Goal: Task Accomplishment & Management: Complete application form

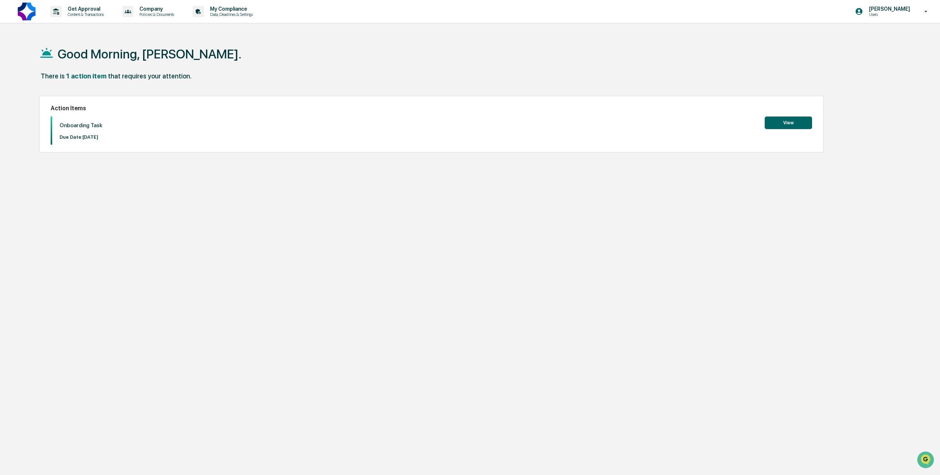
click at [776, 122] on button "View" at bounding box center [788, 122] width 47 height 13
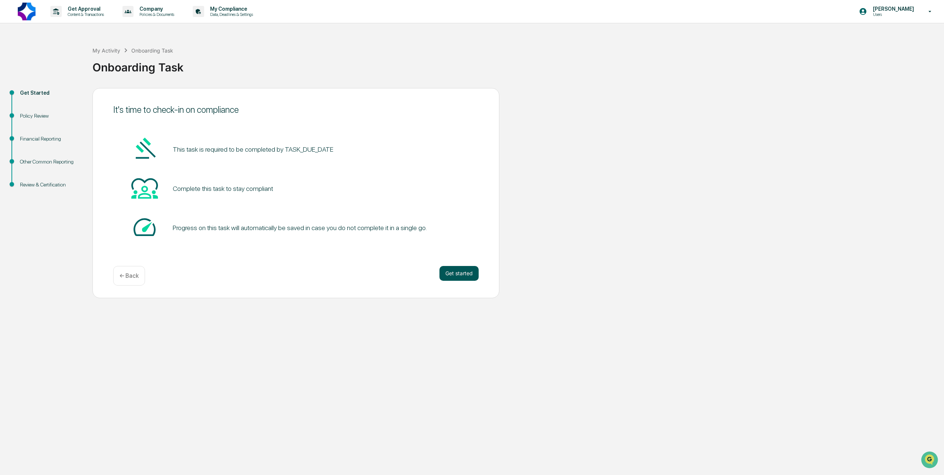
click at [451, 272] on button "Get started" at bounding box center [458, 273] width 39 height 15
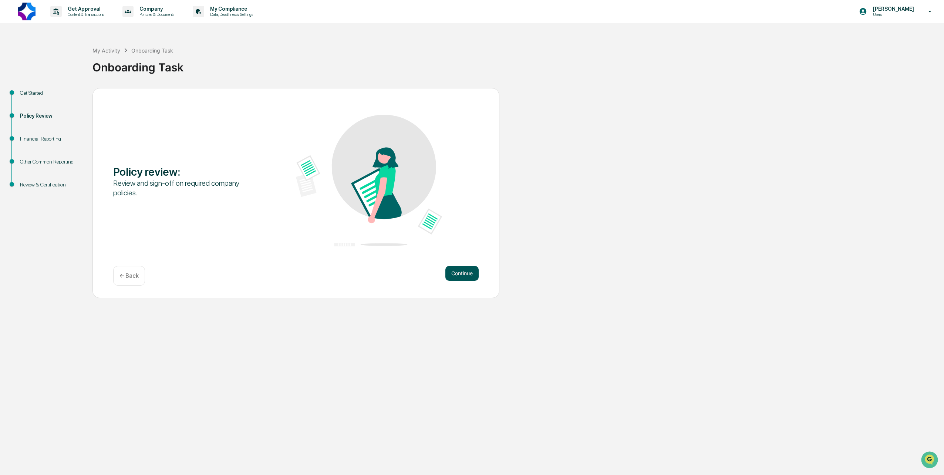
click at [457, 274] on button "Continue" at bounding box center [461, 273] width 33 height 15
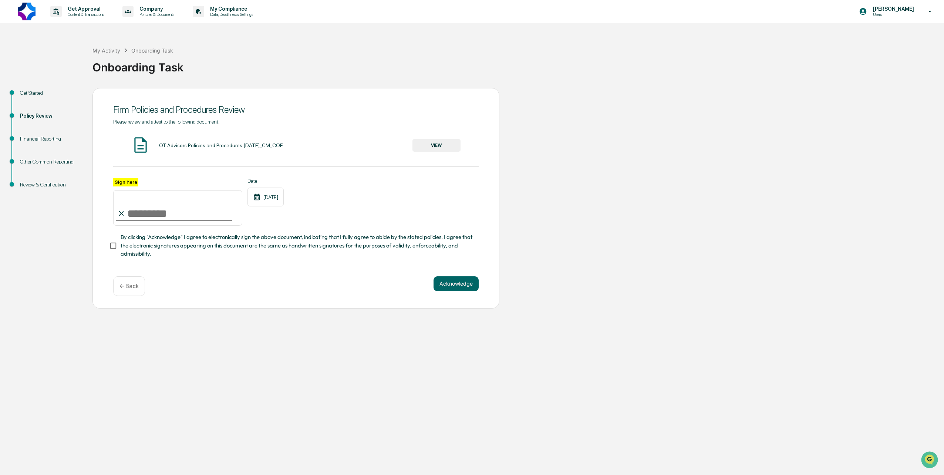
click at [200, 209] on input "Sign here" at bounding box center [177, 207] width 129 height 35
type input "**********"
click at [458, 282] on button "Acknowledge" at bounding box center [455, 283] width 45 height 15
click at [458, 282] on div "**********" at bounding box center [295, 202] width 407 height 229
click at [443, 295] on button "Acknowledge" at bounding box center [455, 292] width 45 height 15
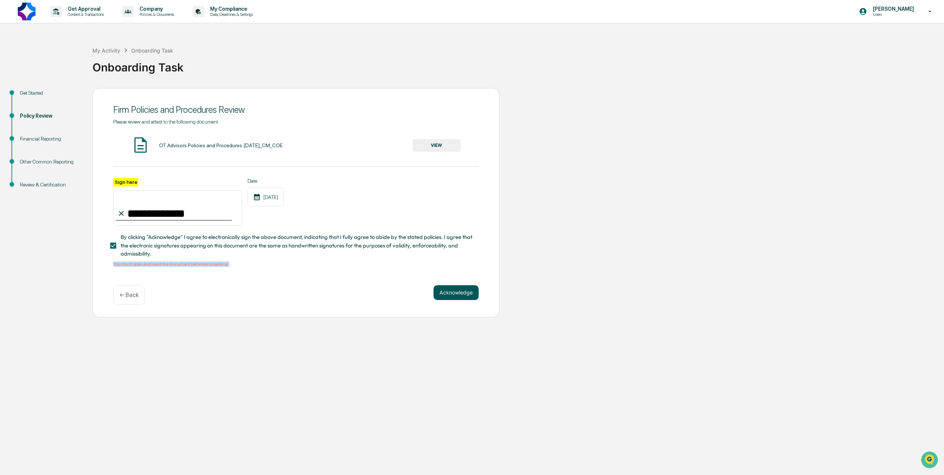
click at [451, 294] on button "Acknowledge" at bounding box center [455, 292] width 45 height 15
click at [318, 153] on div "OT Advisors Policies and Procedures April 2025_CM_COE VIEW" at bounding box center [295, 146] width 365 height 20
click at [427, 148] on button "VIEW" at bounding box center [436, 145] width 48 height 13
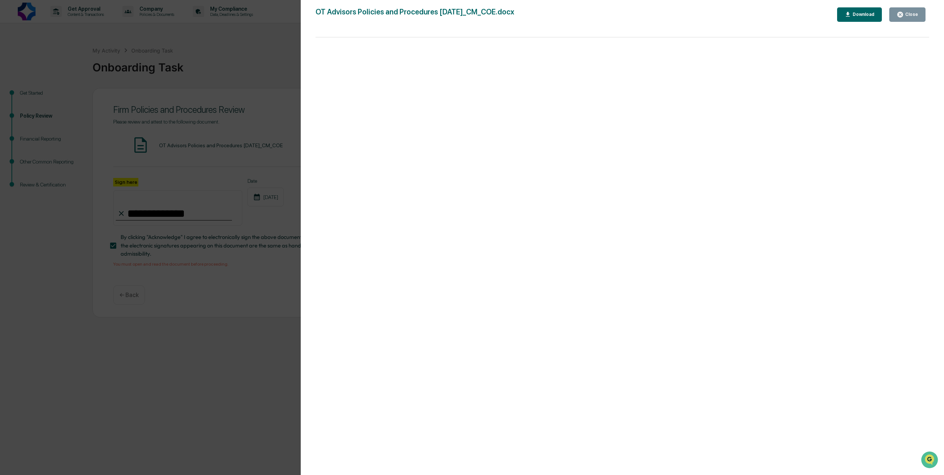
click at [918, 14] on button "Close" at bounding box center [907, 14] width 36 height 14
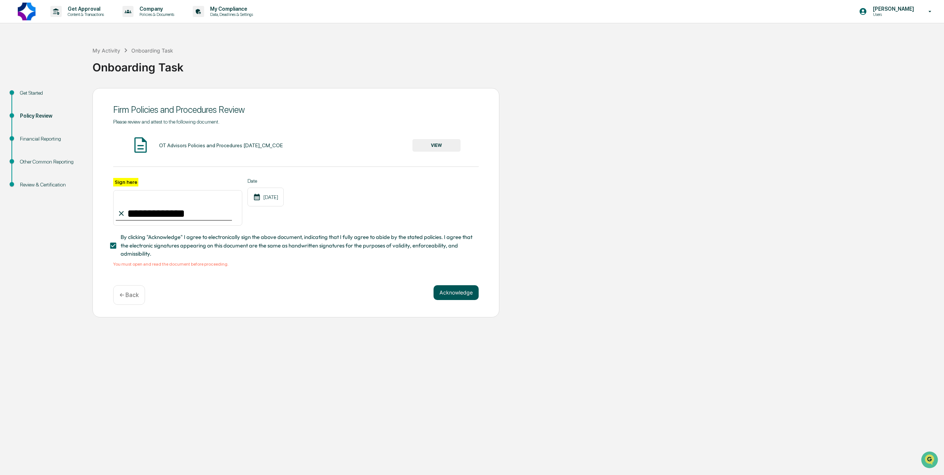
click at [466, 293] on button "Acknowledge" at bounding box center [455, 292] width 45 height 15
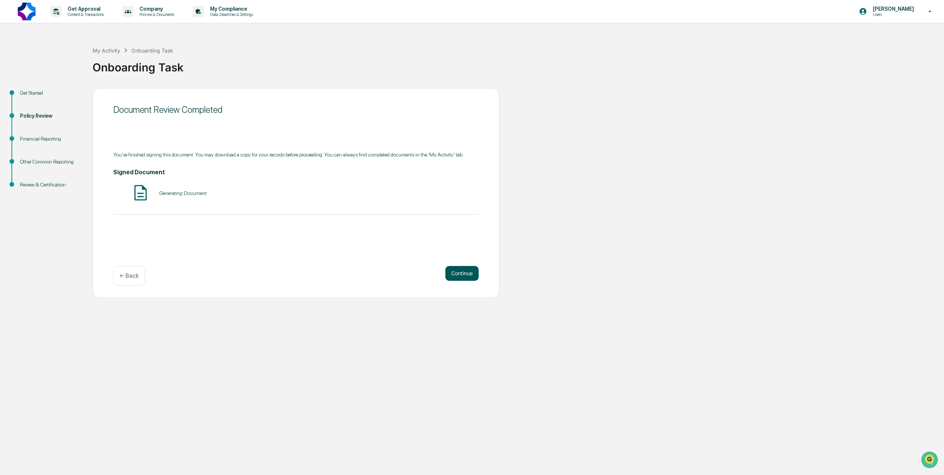
click at [455, 275] on button "Continue" at bounding box center [461, 273] width 33 height 15
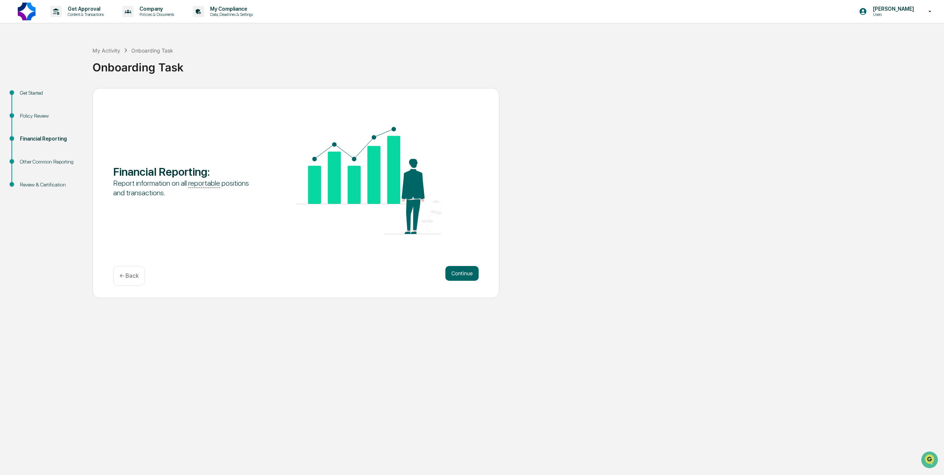
click at [453, 272] on button "Continue" at bounding box center [461, 273] width 33 height 15
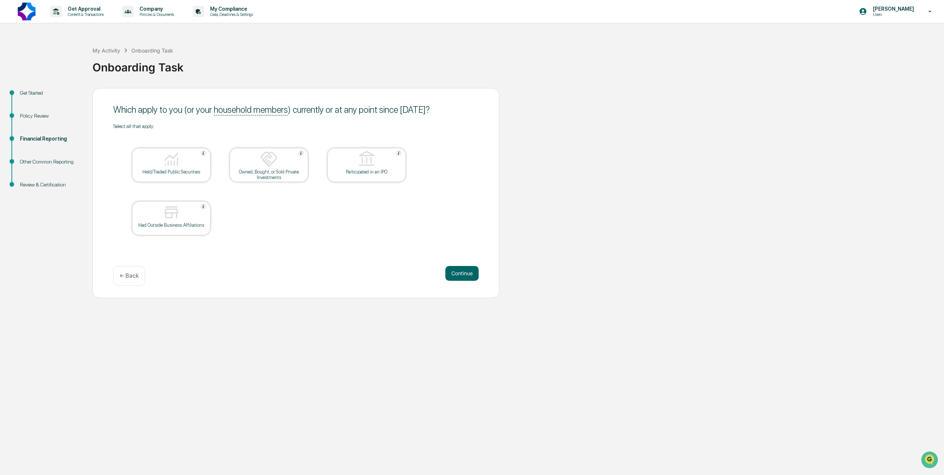
click at [453, 272] on button "Continue" at bounding box center [461, 273] width 33 height 15
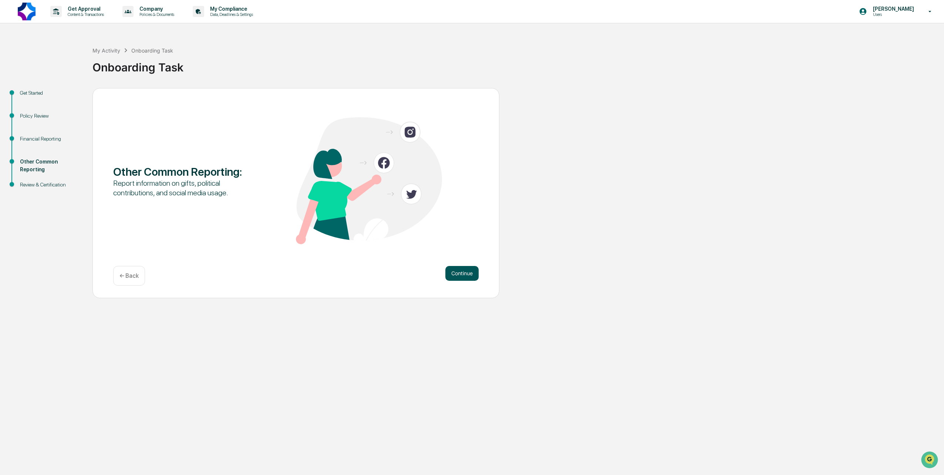
click at [453, 272] on button "Continue" at bounding box center [461, 273] width 33 height 15
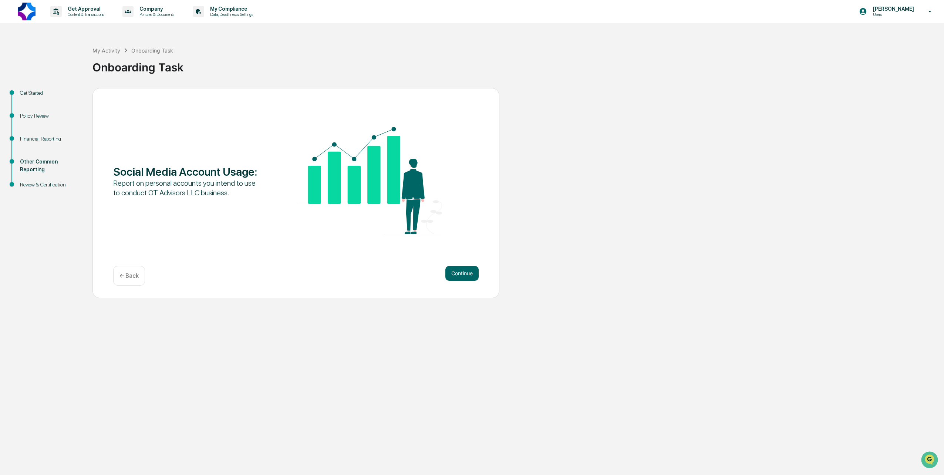
click at [453, 272] on button "Continue" at bounding box center [461, 273] width 33 height 15
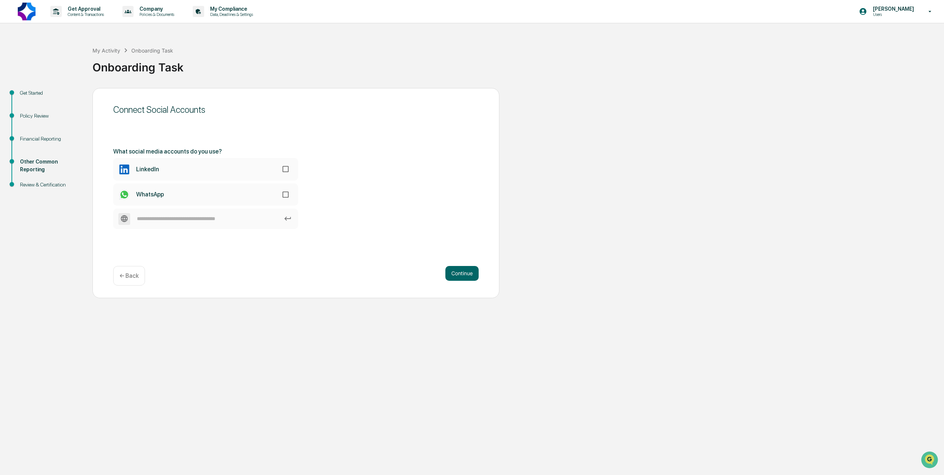
click at [453, 272] on button "Continue" at bounding box center [461, 273] width 33 height 15
click at [132, 276] on p "← Back" at bounding box center [128, 275] width 19 height 7
click at [123, 274] on p "← Back" at bounding box center [128, 275] width 19 height 7
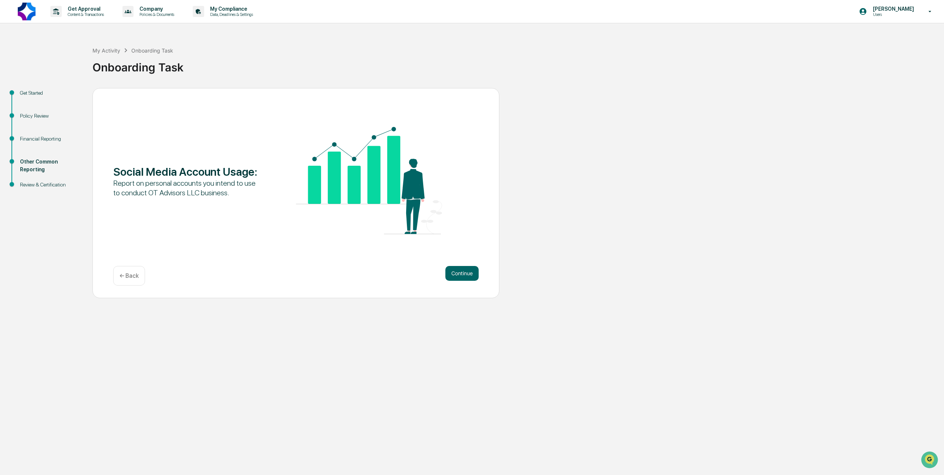
click at [123, 274] on p "← Back" at bounding box center [128, 275] width 19 height 7
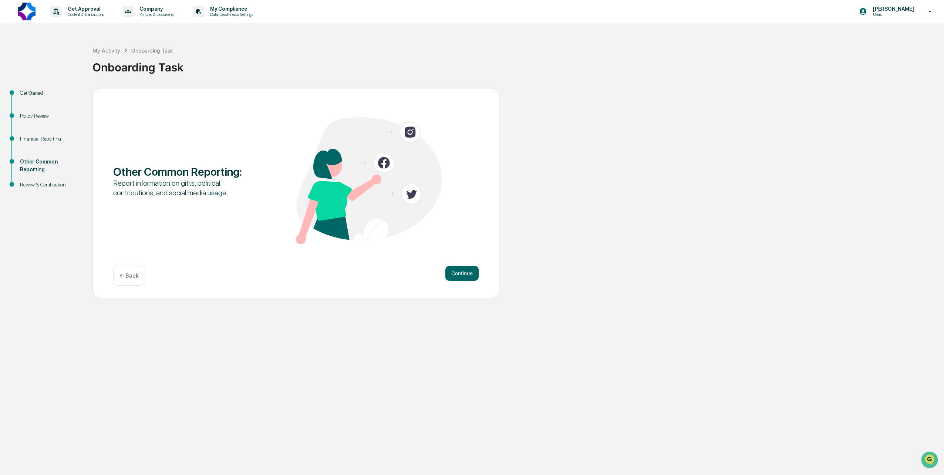
click at [123, 274] on p "← Back" at bounding box center [128, 275] width 19 height 7
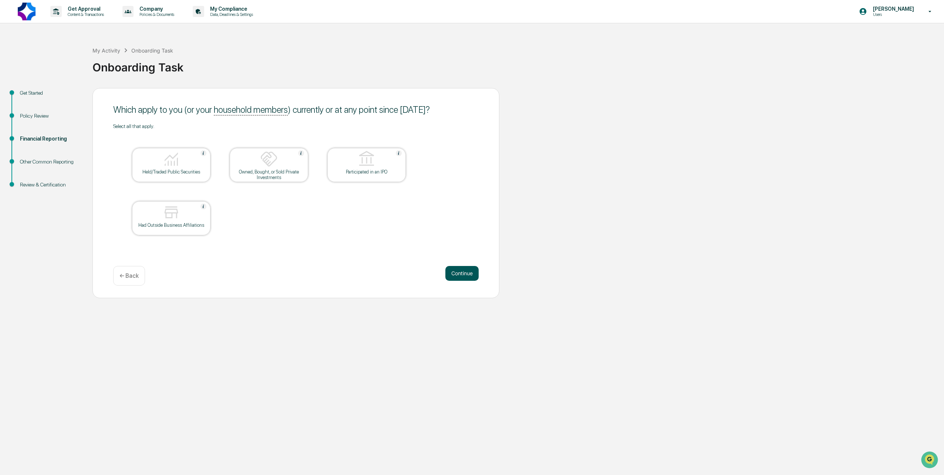
click at [458, 273] on button "Continue" at bounding box center [461, 273] width 33 height 15
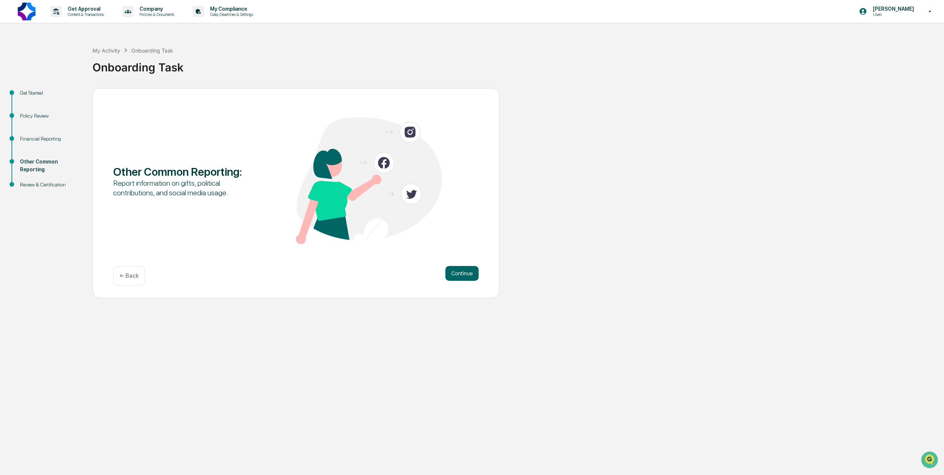
click at [458, 273] on button "Continue" at bounding box center [461, 273] width 33 height 15
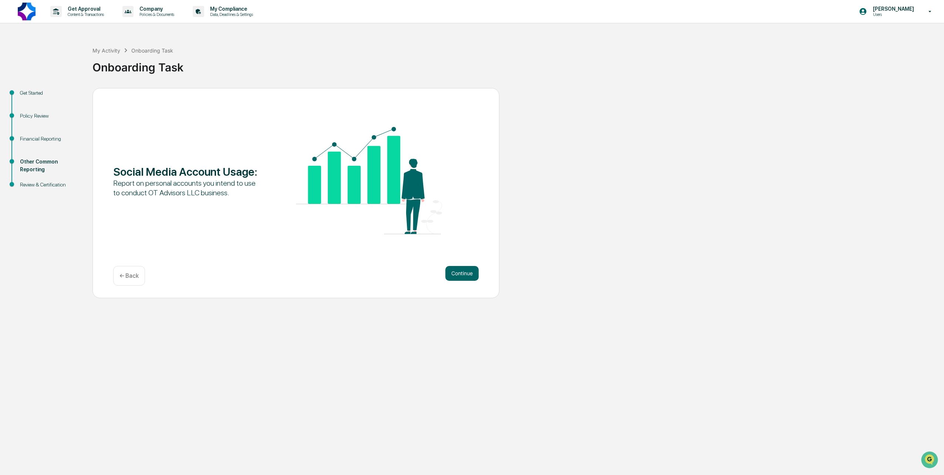
click at [458, 273] on button "Continue" at bounding box center [461, 273] width 33 height 15
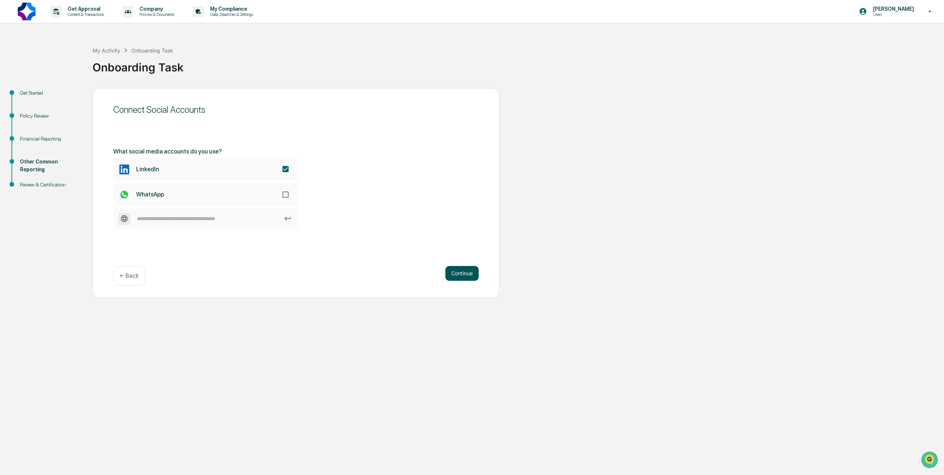
click at [461, 274] on button "Continue" at bounding box center [461, 273] width 33 height 15
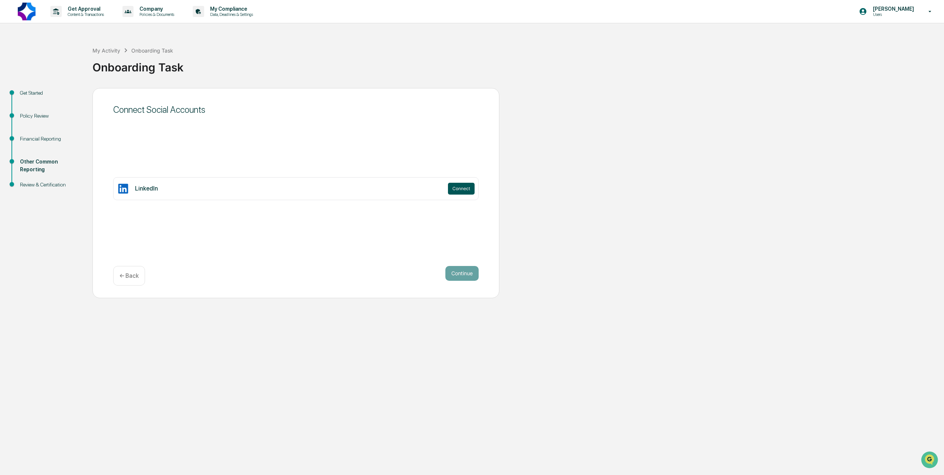
click at [462, 188] on button "Connect" at bounding box center [461, 189] width 27 height 12
click at [135, 278] on p "← Back" at bounding box center [128, 275] width 19 height 7
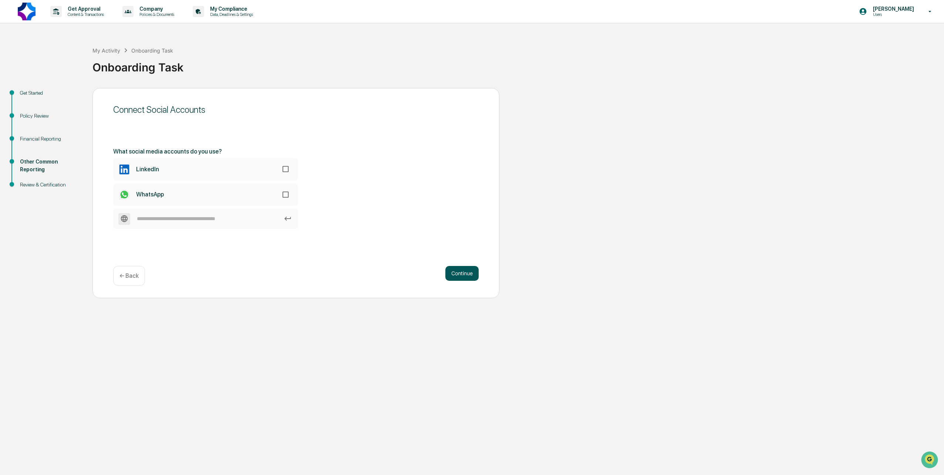
click at [449, 267] on button "Continue" at bounding box center [461, 273] width 33 height 15
click at [451, 271] on button "Continue" at bounding box center [461, 273] width 33 height 15
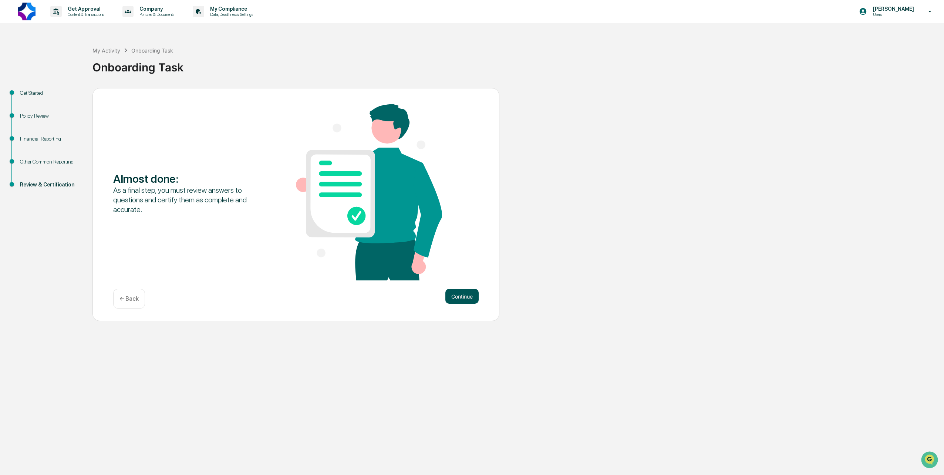
click at [453, 295] on button "Continue" at bounding box center [461, 296] width 33 height 15
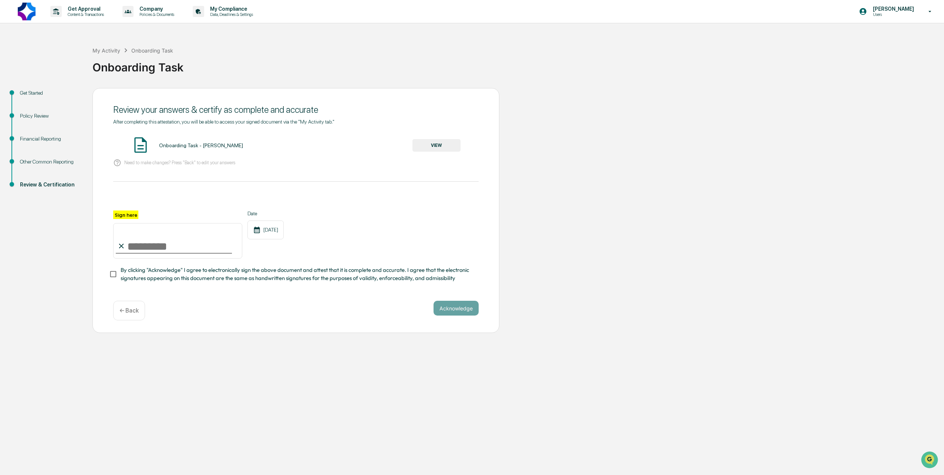
click at [152, 243] on input "Sign here" at bounding box center [177, 240] width 129 height 35
type input "**********"
click at [424, 142] on button "VIEW" at bounding box center [436, 145] width 48 height 13
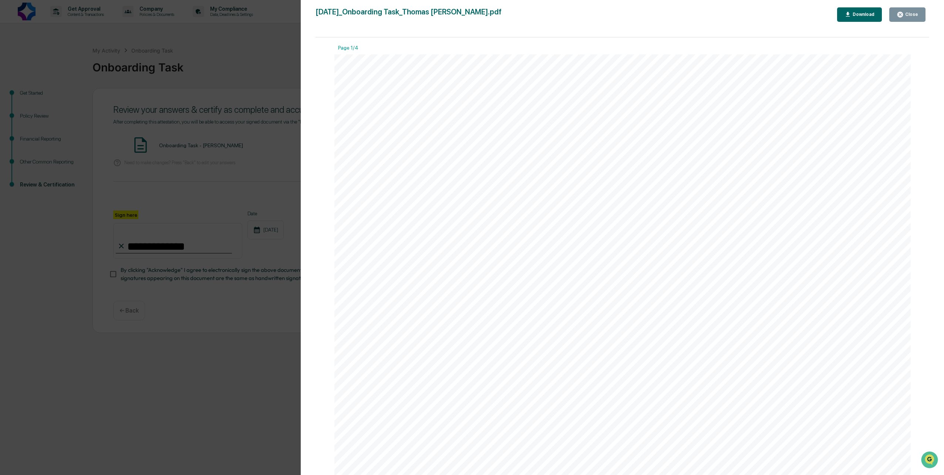
click at [902, 14] on icon "button" at bounding box center [899, 14] width 7 height 7
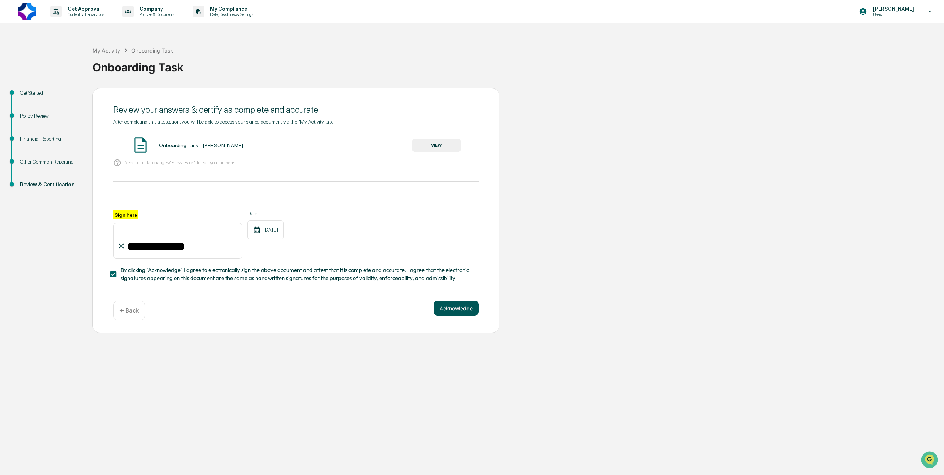
click at [466, 312] on button "Acknowledge" at bounding box center [455, 308] width 45 height 15
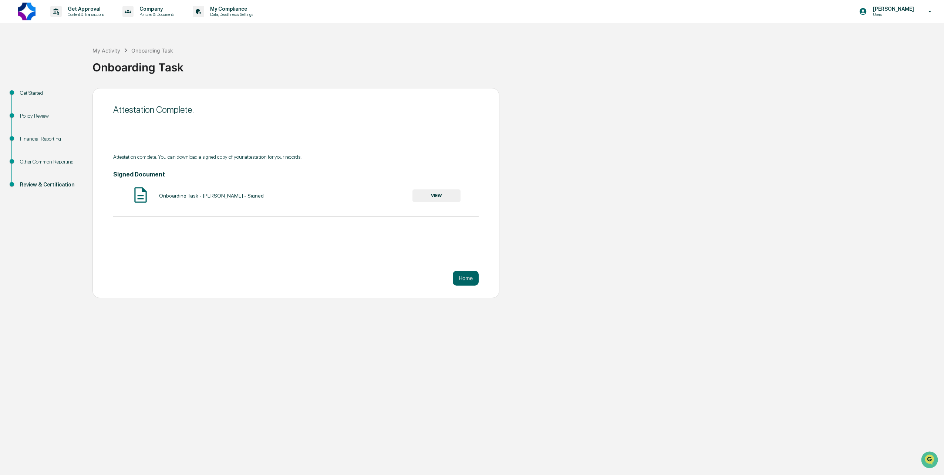
drag, startPoint x: 456, startPoint y: 258, endPoint x: 273, endPoint y: 294, distance: 186.5
click at [273, 294] on div "Attestation Complete. Attestation complete. You can download a signed copy of y…" at bounding box center [295, 193] width 407 height 210
click at [466, 276] on button "Home" at bounding box center [466, 278] width 26 height 15
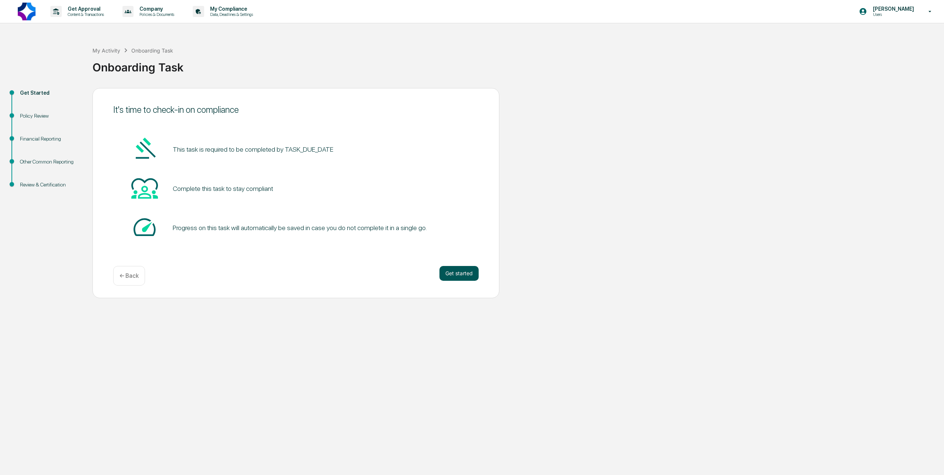
click at [448, 274] on button "Get started" at bounding box center [458, 273] width 39 height 15
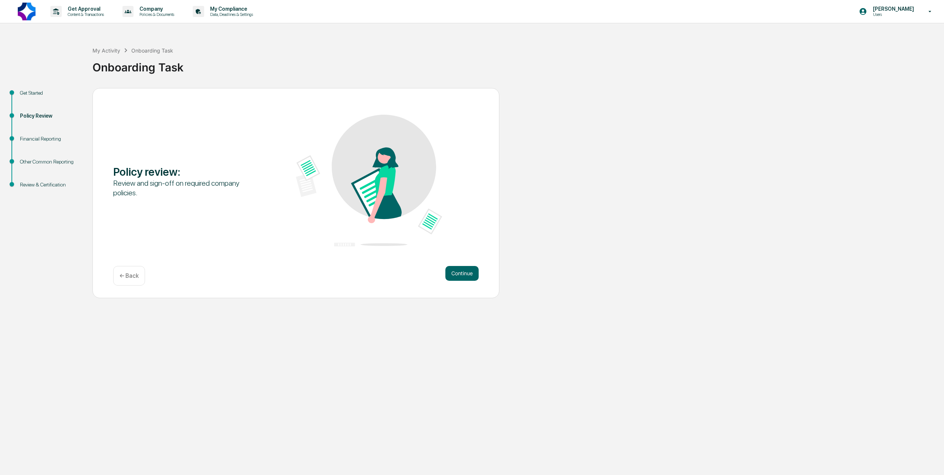
click at [448, 274] on button "Continue" at bounding box center [461, 273] width 33 height 15
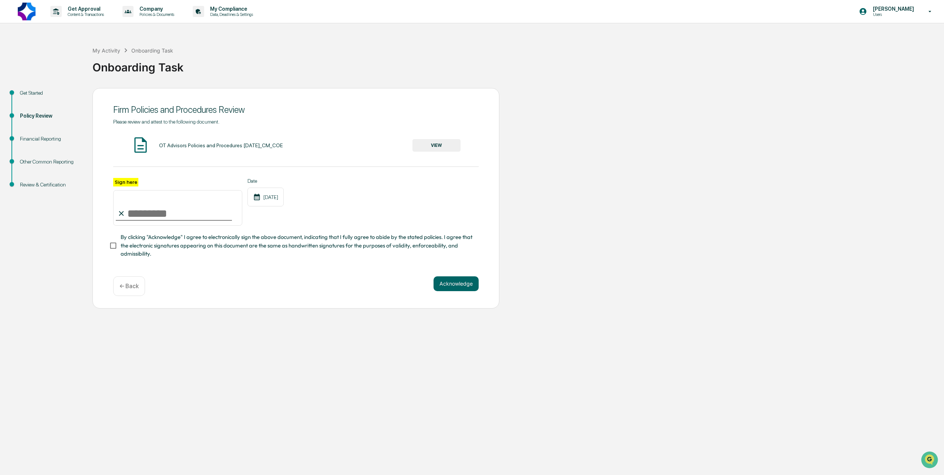
click at [215, 219] on input "Sign here" at bounding box center [177, 207] width 129 height 35
type input "**********"
click at [446, 145] on button "VIEW" at bounding box center [436, 145] width 48 height 13
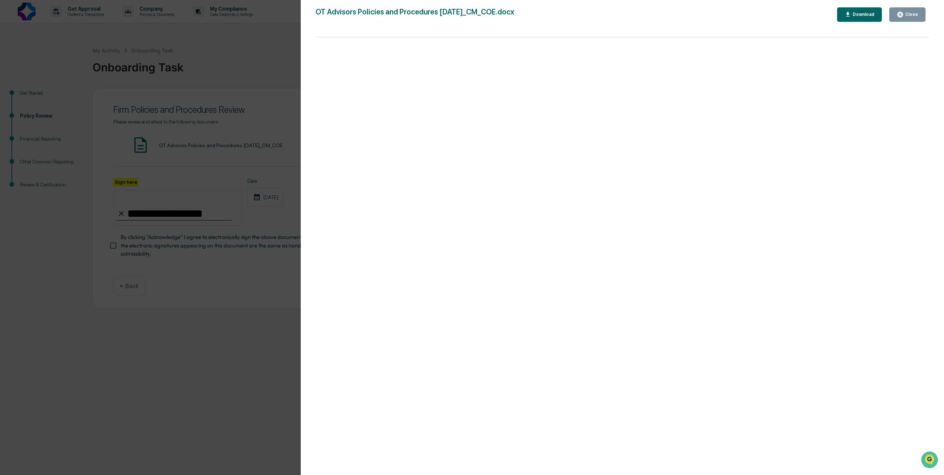
click at [903, 11] on icon "button" at bounding box center [899, 14] width 7 height 7
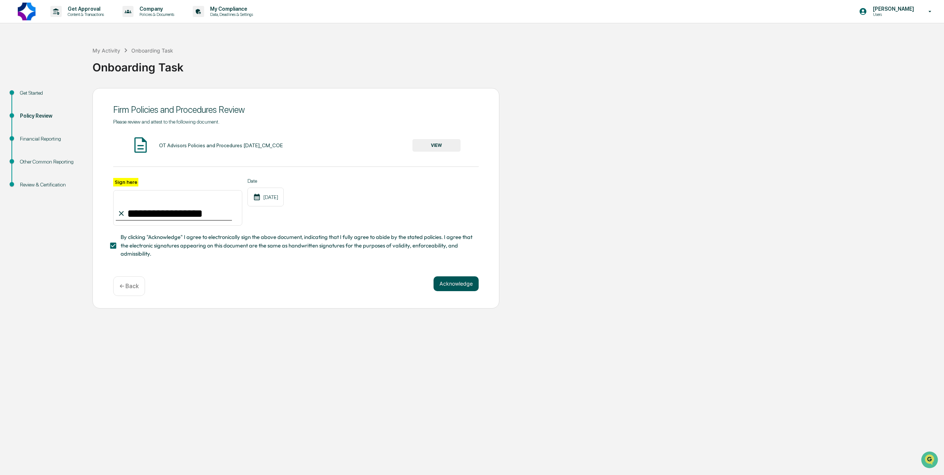
click at [441, 284] on button "Acknowledge" at bounding box center [455, 283] width 45 height 15
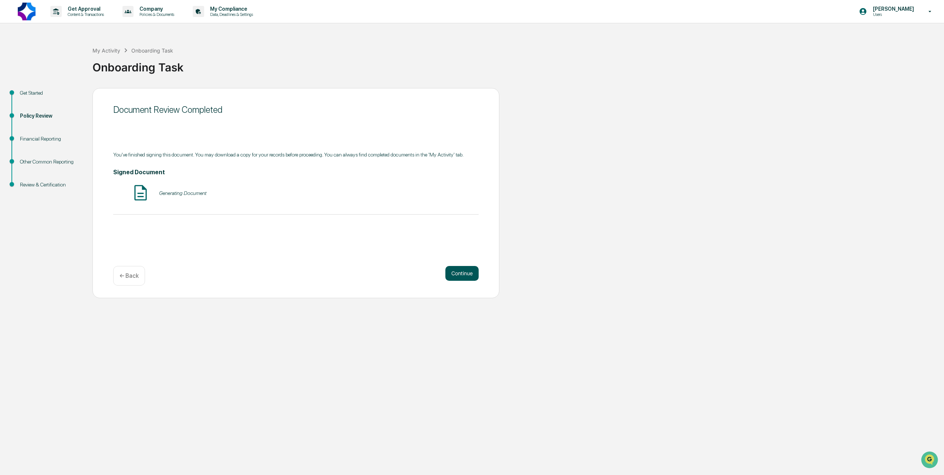
click at [460, 270] on button "Continue" at bounding box center [461, 273] width 33 height 15
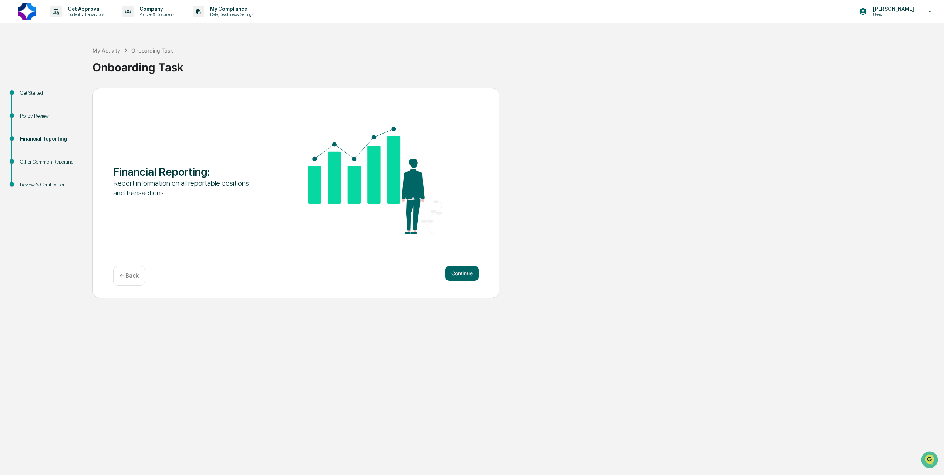
click at [460, 270] on button "Continue" at bounding box center [461, 273] width 33 height 15
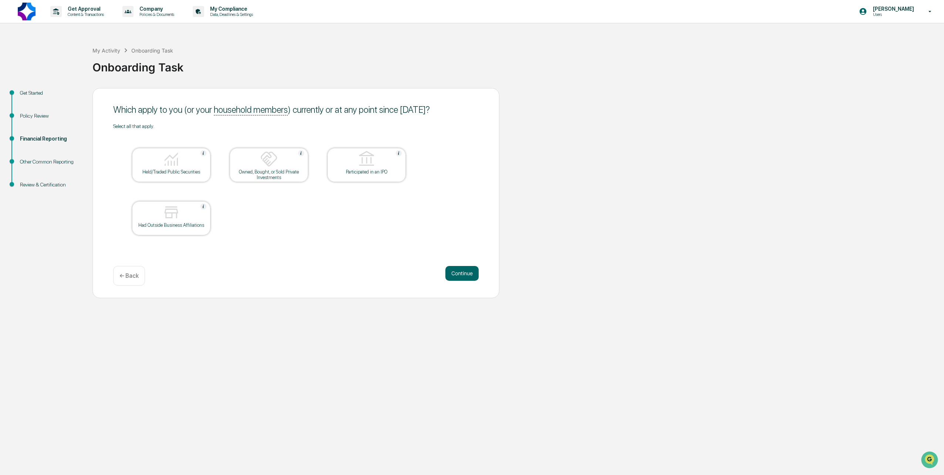
click at [181, 174] on div "Held/Traded Public Securities" at bounding box center [171, 172] width 67 height 6
click at [269, 174] on div "Owned, Bought, or Sold Private Investments" at bounding box center [269, 174] width 67 height 11
click at [364, 166] on img at bounding box center [367, 159] width 18 height 18
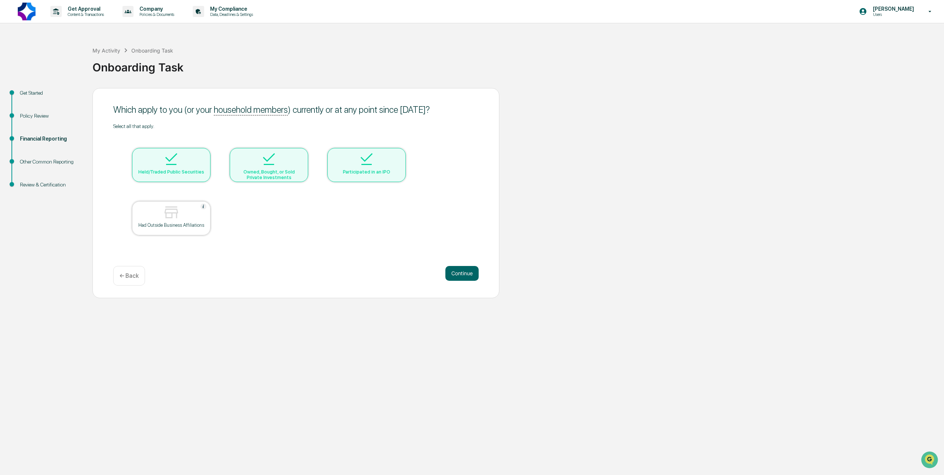
click at [370, 168] on div at bounding box center [366, 159] width 74 height 19
click at [156, 221] on div at bounding box center [171, 212] width 74 height 19
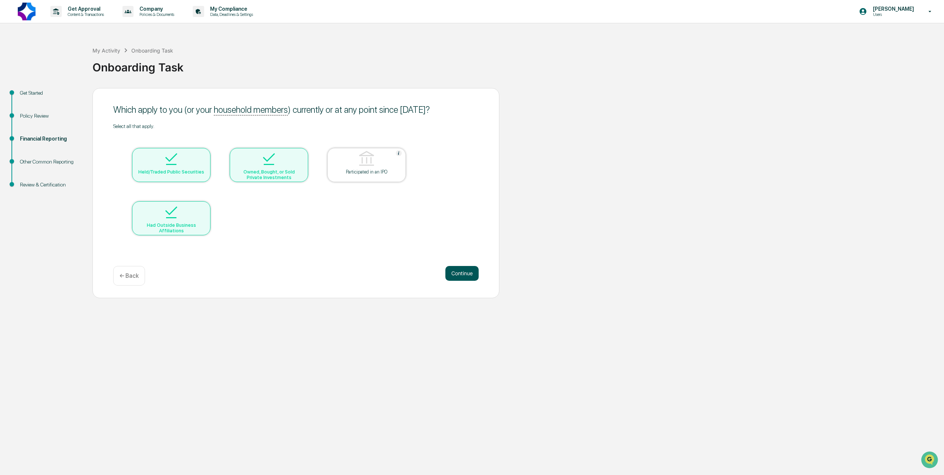
click at [452, 274] on button "Continue" at bounding box center [461, 273] width 33 height 15
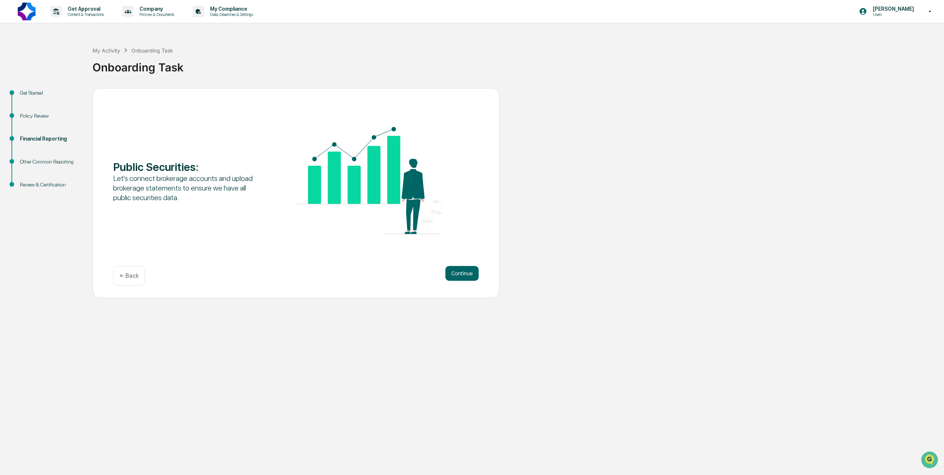
click at [452, 274] on button "Continue" at bounding box center [461, 273] width 33 height 15
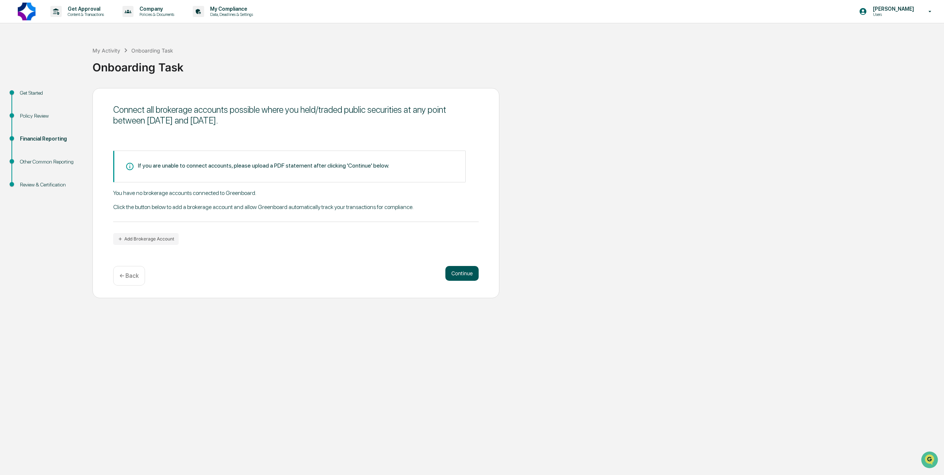
click at [451, 274] on button "Continue" at bounding box center [461, 273] width 33 height 15
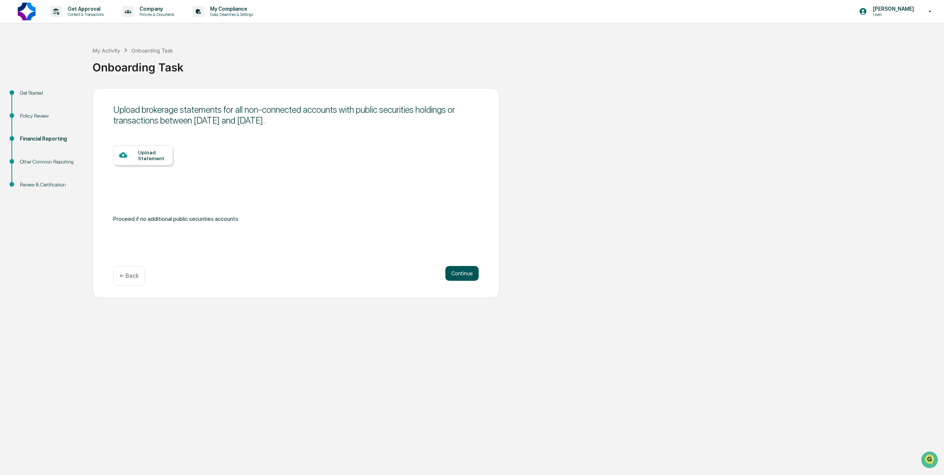
click at [451, 274] on button "Continue" at bounding box center [461, 273] width 33 height 15
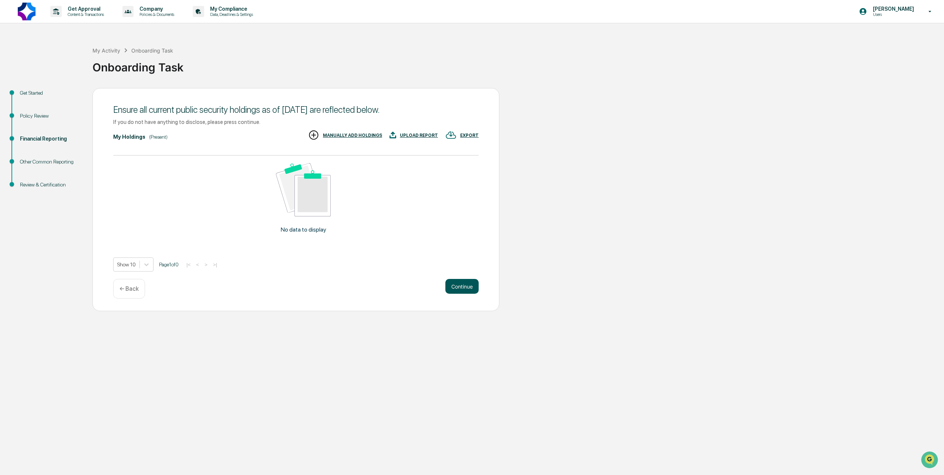
click at [452, 287] on button "Continue" at bounding box center [461, 286] width 33 height 15
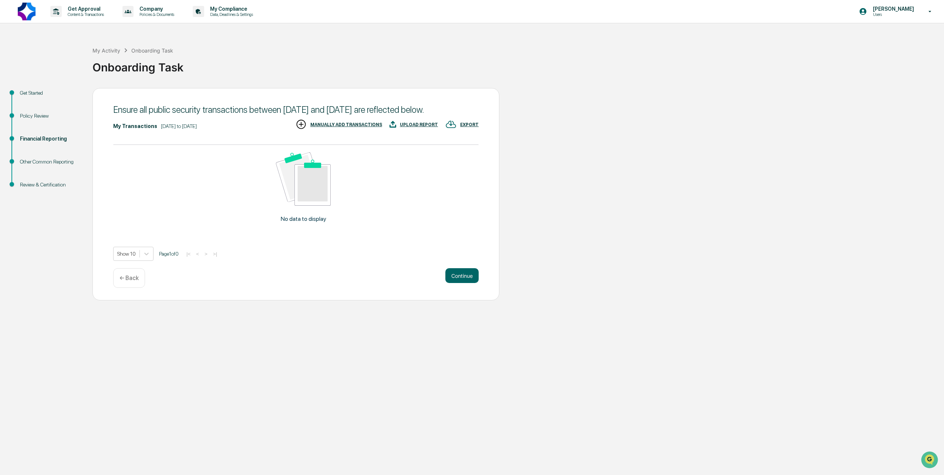
click at [458, 276] on div "Ensure all public security transactions between [DATE] and [DATE] are reflected…" at bounding box center [295, 194] width 407 height 212
click at [456, 283] on button "Continue" at bounding box center [461, 275] width 33 height 15
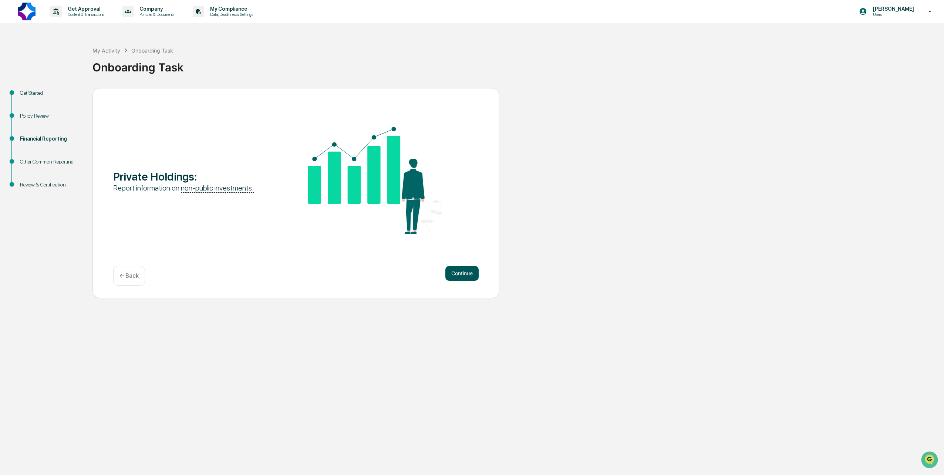
click at [458, 271] on button "Continue" at bounding box center [461, 273] width 33 height 15
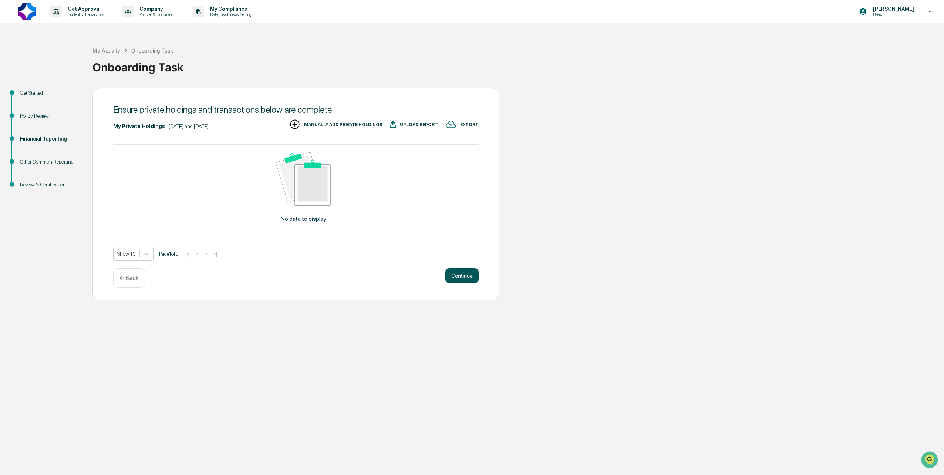
click at [458, 271] on button "Continue" at bounding box center [461, 275] width 33 height 15
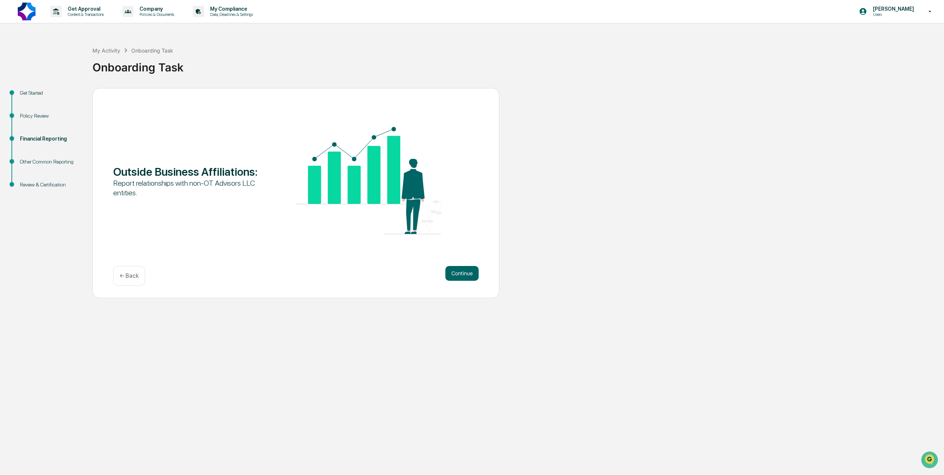
click at [458, 271] on button "Continue" at bounding box center [461, 273] width 33 height 15
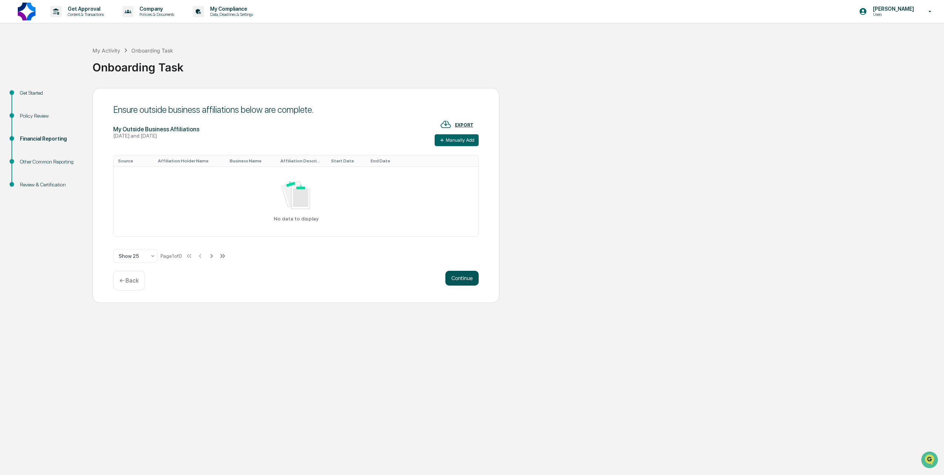
click at [458, 271] on button "Continue" at bounding box center [461, 278] width 33 height 15
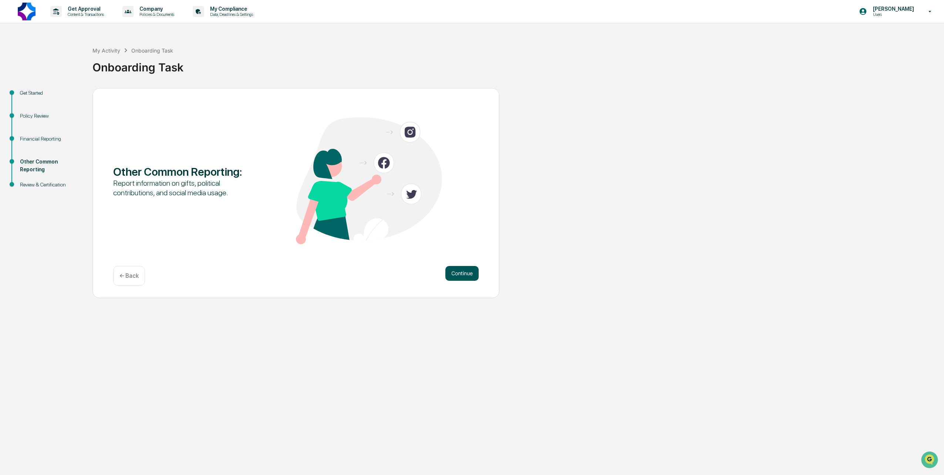
click at [458, 272] on button "Continue" at bounding box center [461, 273] width 33 height 15
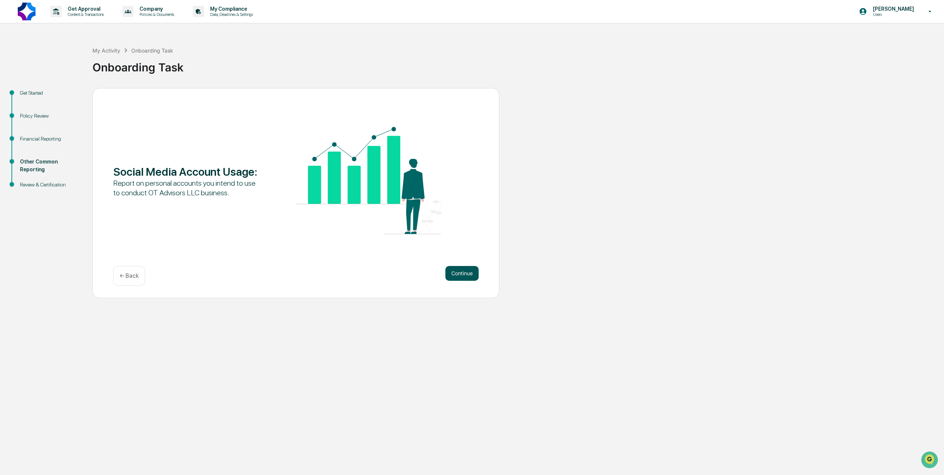
click at [458, 272] on button "Continue" at bounding box center [461, 273] width 33 height 15
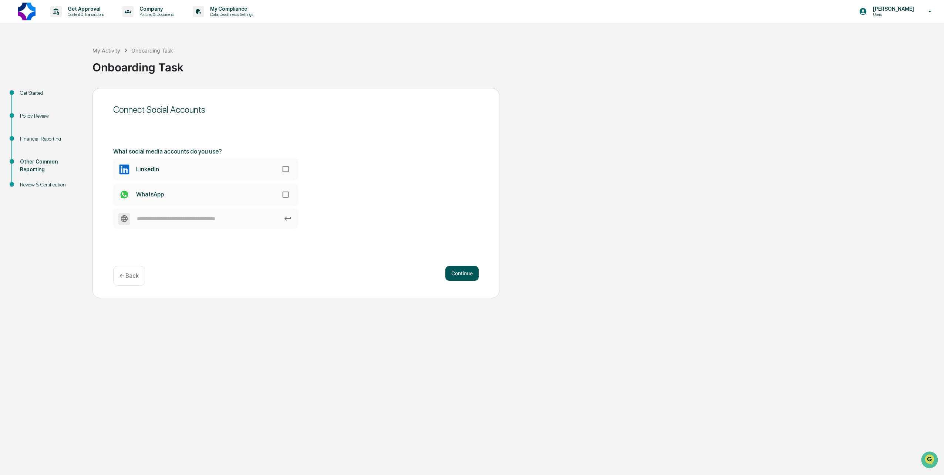
click at [458, 272] on button "Continue" at bounding box center [461, 273] width 33 height 15
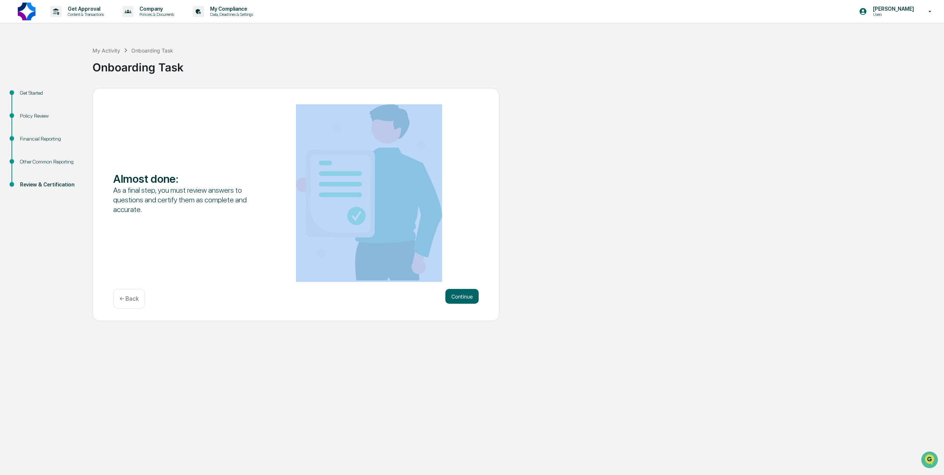
click at [458, 272] on div "Almost done : As a final step, you must review answers to questions and certify…" at bounding box center [295, 192] width 365 height 177
click at [460, 294] on button "Continue" at bounding box center [461, 296] width 33 height 15
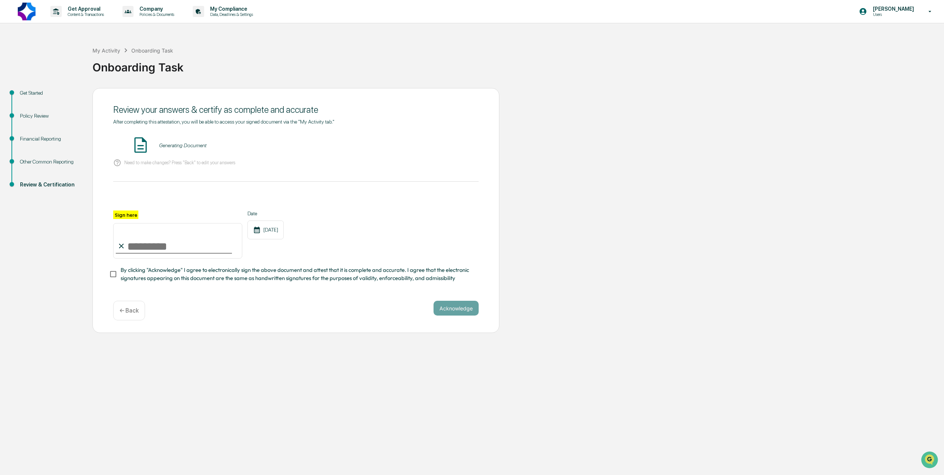
click at [195, 245] on input "Sign here" at bounding box center [177, 240] width 129 height 35
type input "**********"
click at [442, 141] on button "VIEW" at bounding box center [436, 145] width 48 height 13
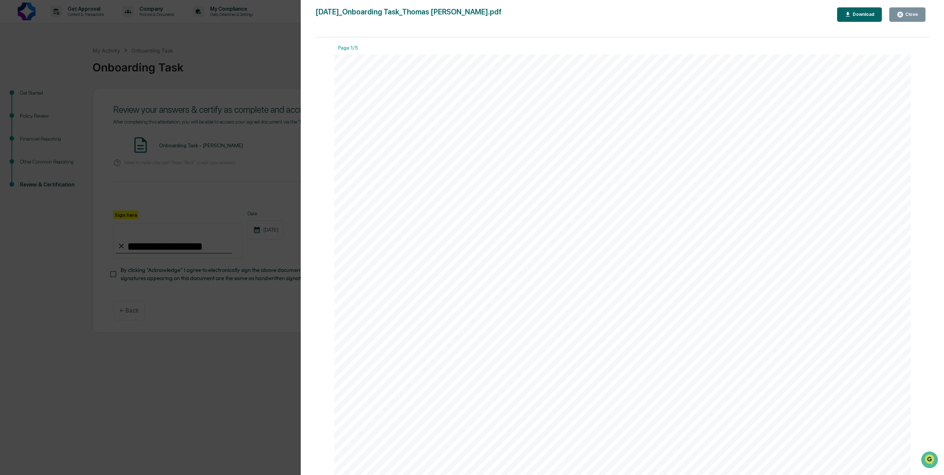
click at [919, 18] on button "Close" at bounding box center [907, 14] width 36 height 14
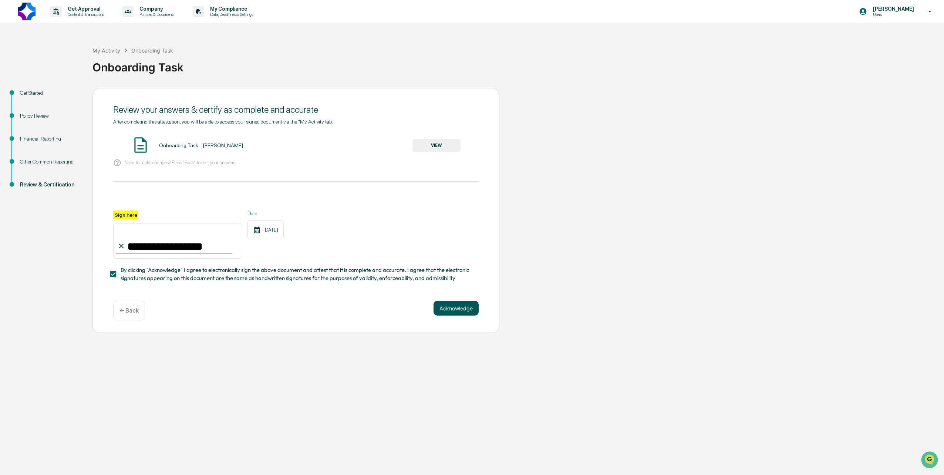
click at [447, 307] on button "Acknowledge" at bounding box center [455, 308] width 45 height 15
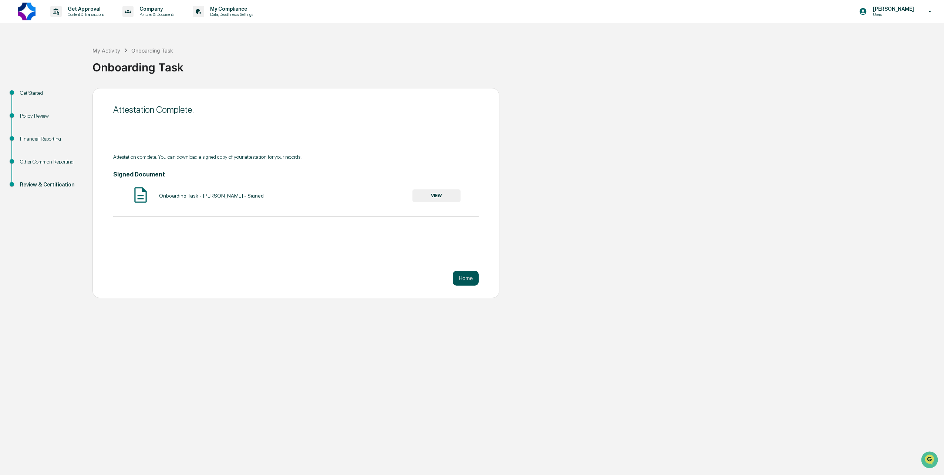
click at [463, 278] on button "Home" at bounding box center [466, 278] width 26 height 15
